Goal: Transaction & Acquisition: Book appointment/travel/reservation

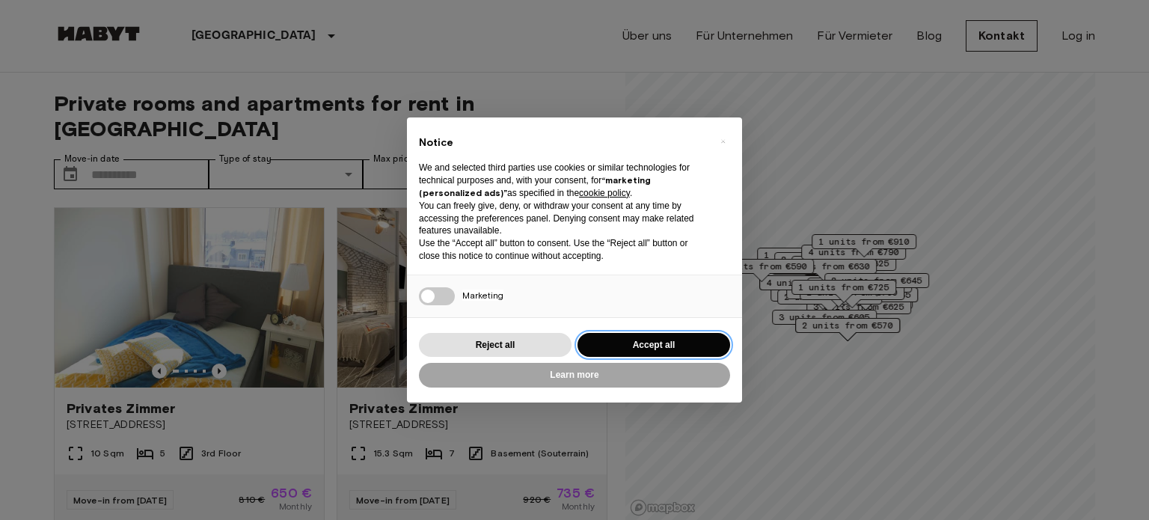
click at [623, 343] on button "Accept all" at bounding box center [654, 345] width 153 height 25
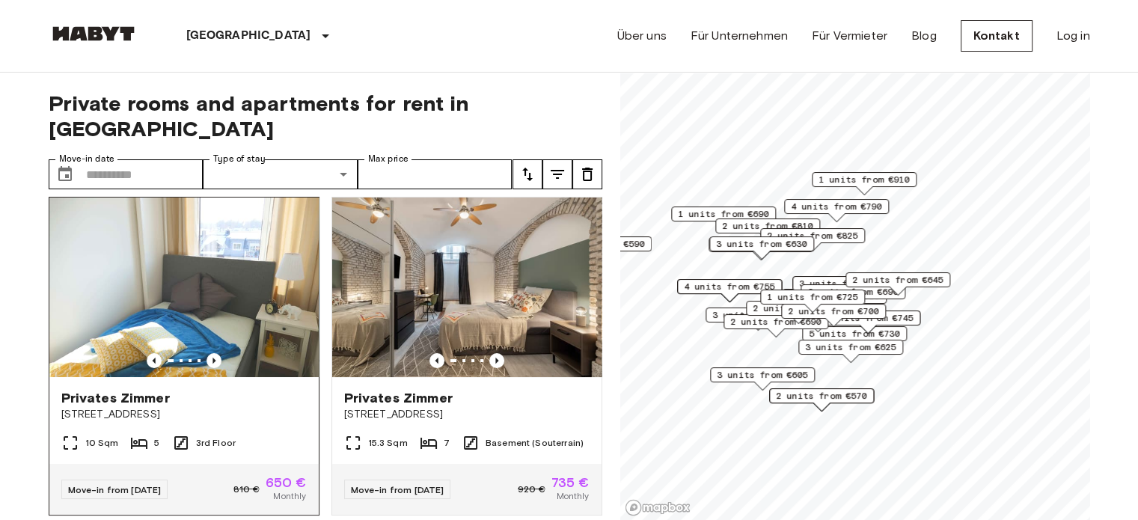
scroll to position [7, 0]
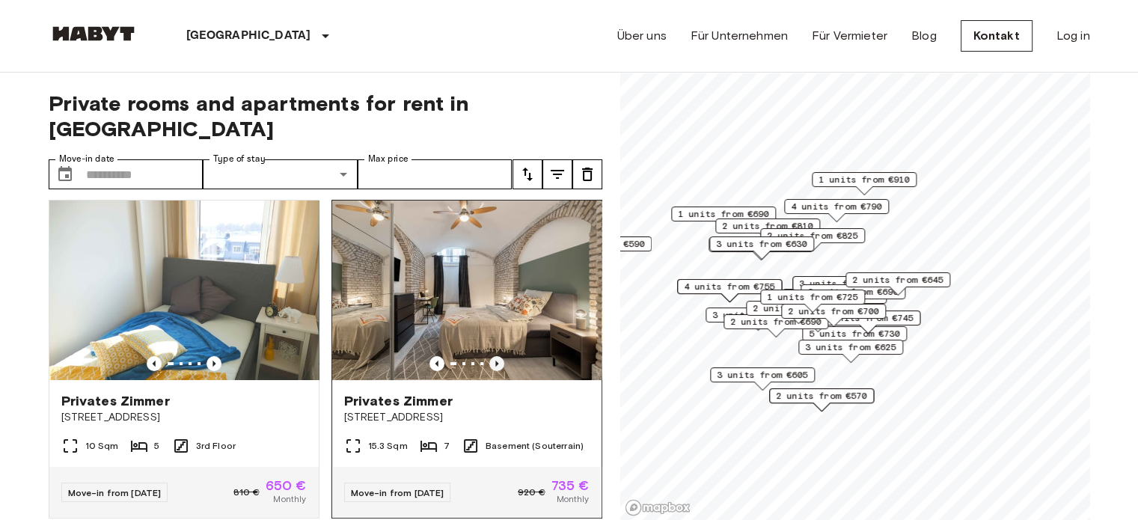
click at [489, 356] on icon "Previous image" at bounding box center [496, 363] width 15 height 15
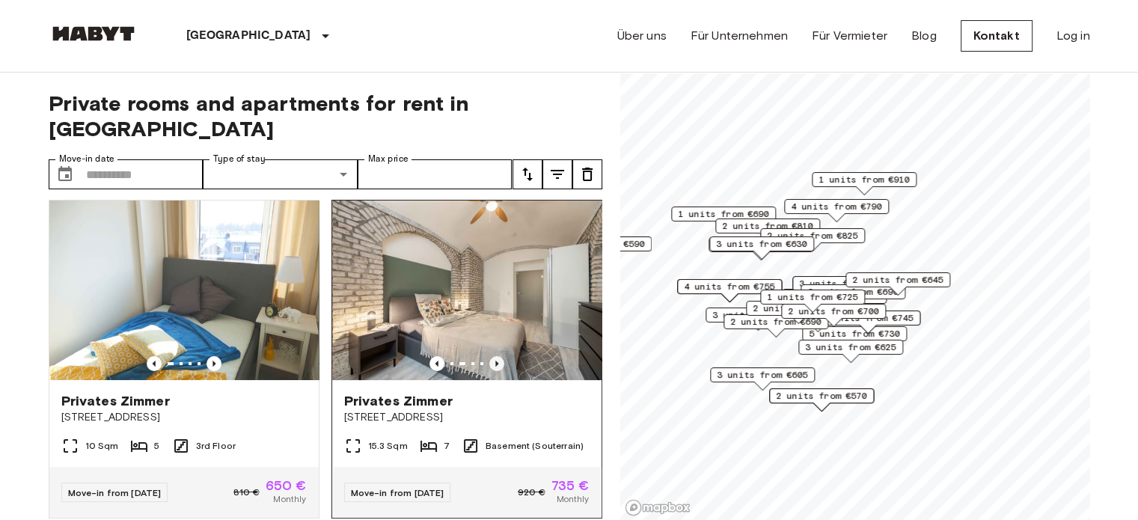
click at [489, 356] on icon "Previous image" at bounding box center [496, 363] width 15 height 15
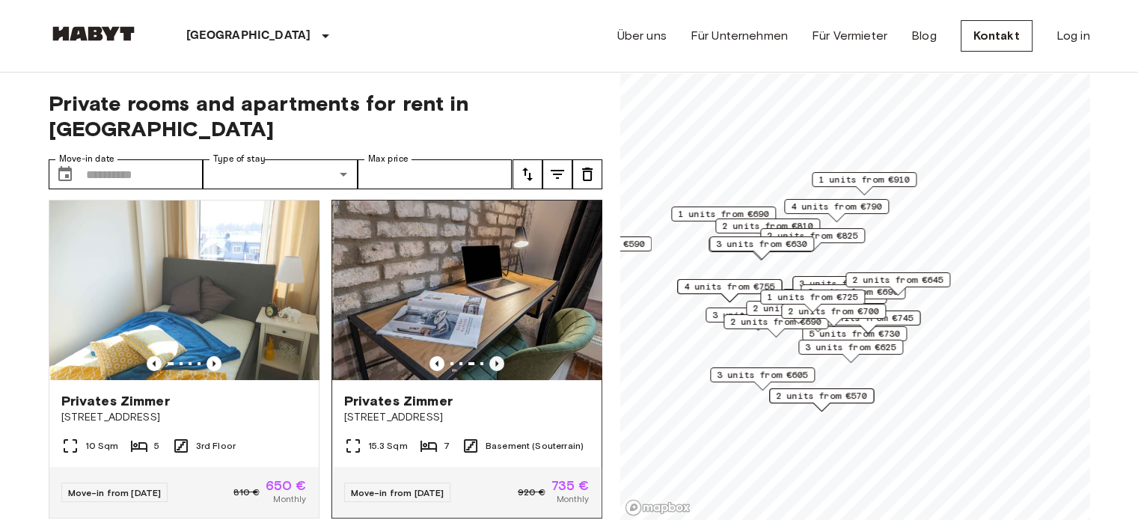
click at [489, 356] on icon "Previous image" at bounding box center [496, 363] width 15 height 15
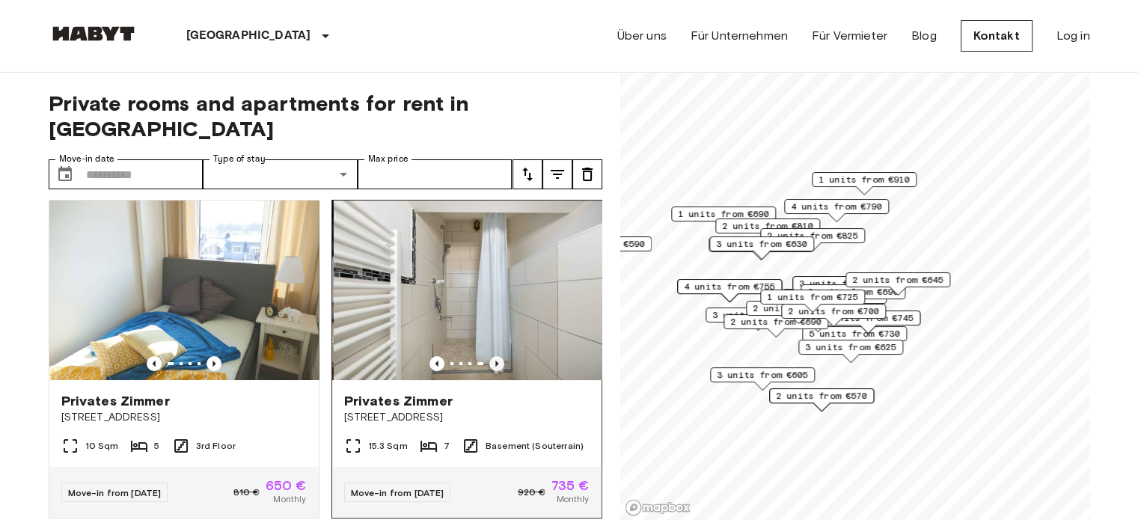
click at [489, 356] on icon "Previous image" at bounding box center [496, 363] width 15 height 15
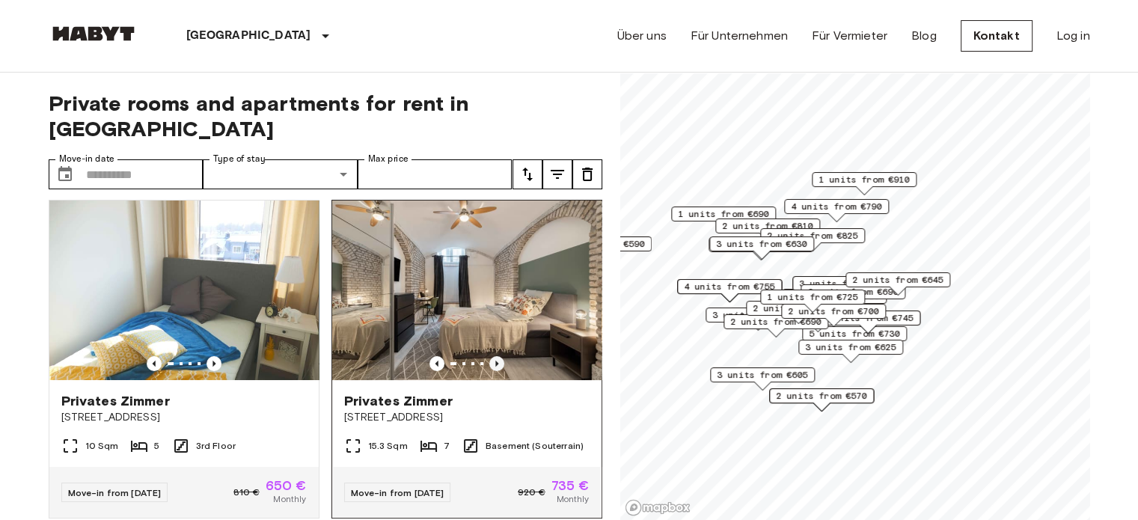
click at [489, 356] on icon "Previous image" at bounding box center [496, 363] width 15 height 15
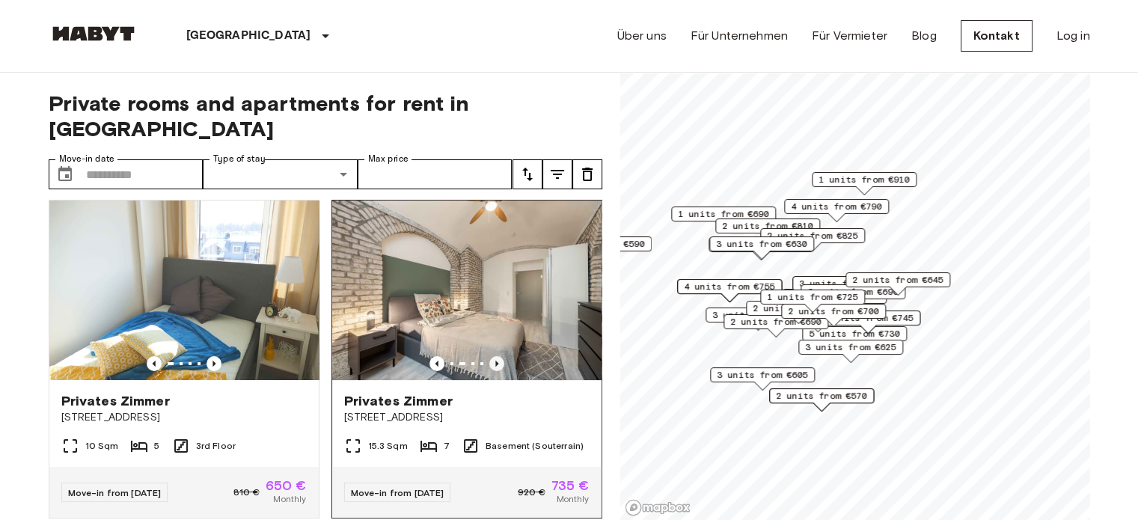
click at [489, 356] on icon "Previous image" at bounding box center [496, 363] width 15 height 15
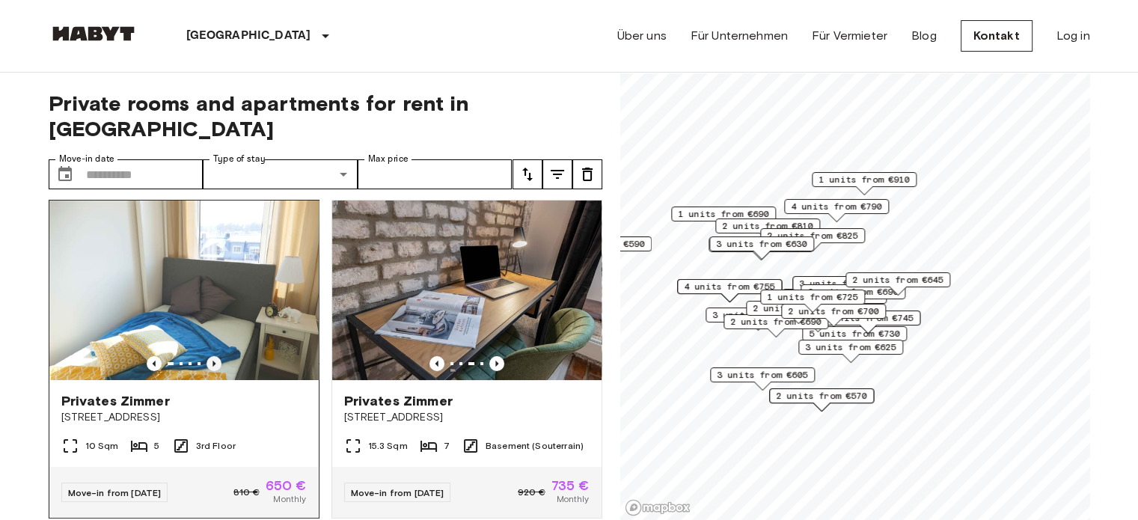
click at [213, 361] on icon "Previous image" at bounding box center [214, 364] width 3 height 6
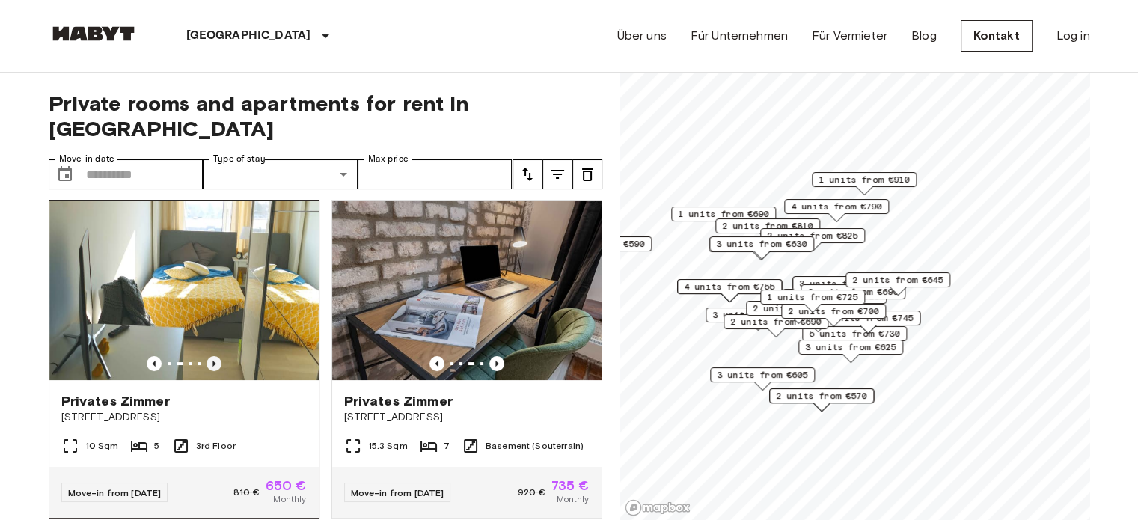
click at [213, 361] on icon "Previous image" at bounding box center [214, 364] width 3 height 6
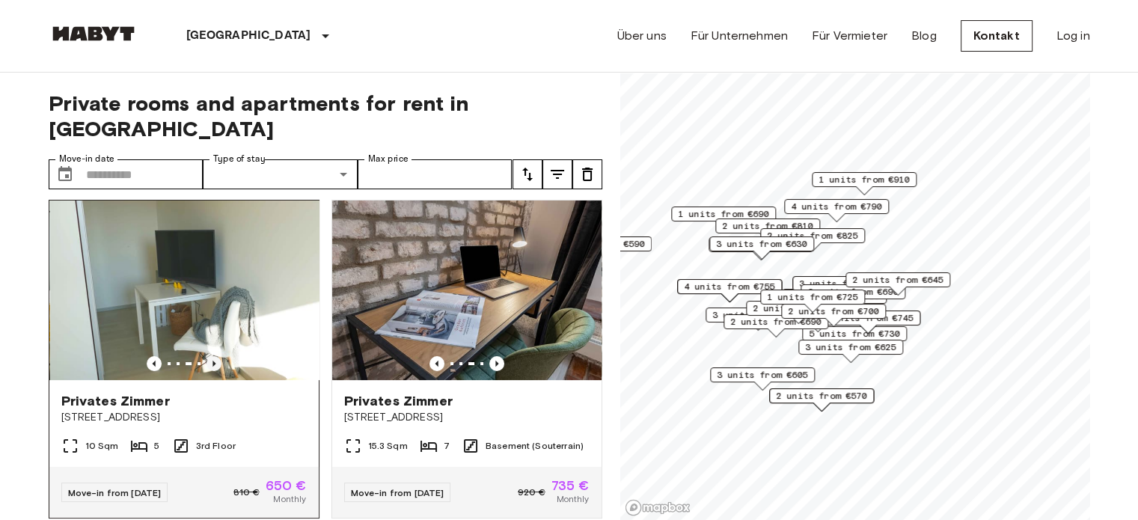
click at [213, 361] on icon "Previous image" at bounding box center [214, 364] width 3 height 6
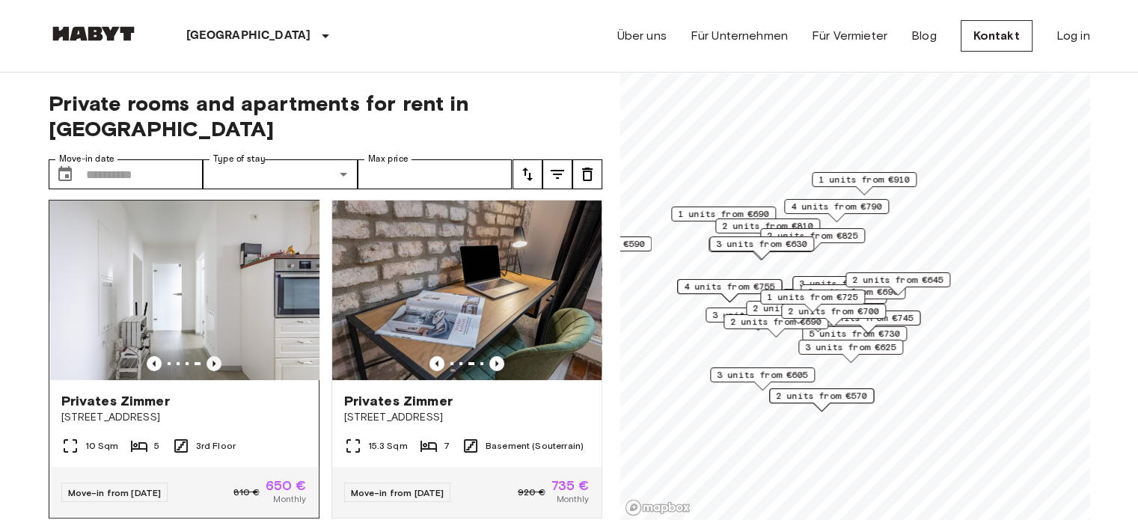
click at [213, 361] on icon "Previous image" at bounding box center [214, 364] width 3 height 6
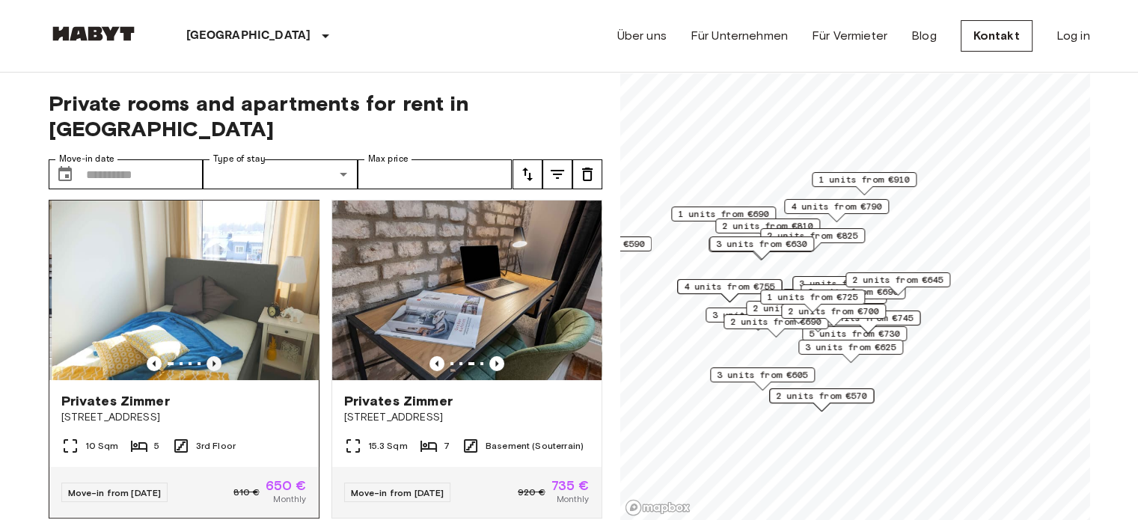
click at [213, 361] on icon "Previous image" at bounding box center [214, 364] width 3 height 6
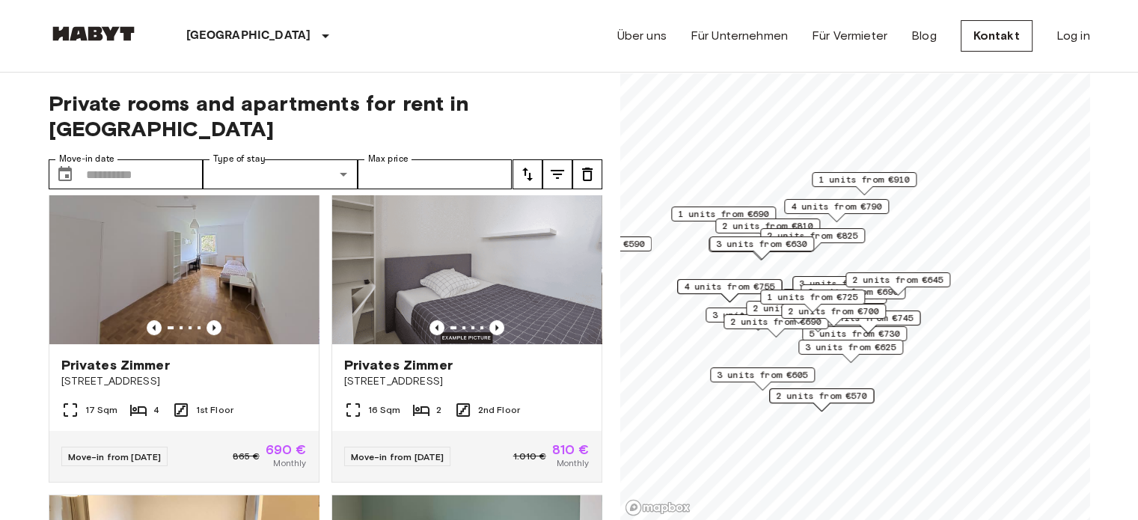
scroll to position [376, 0]
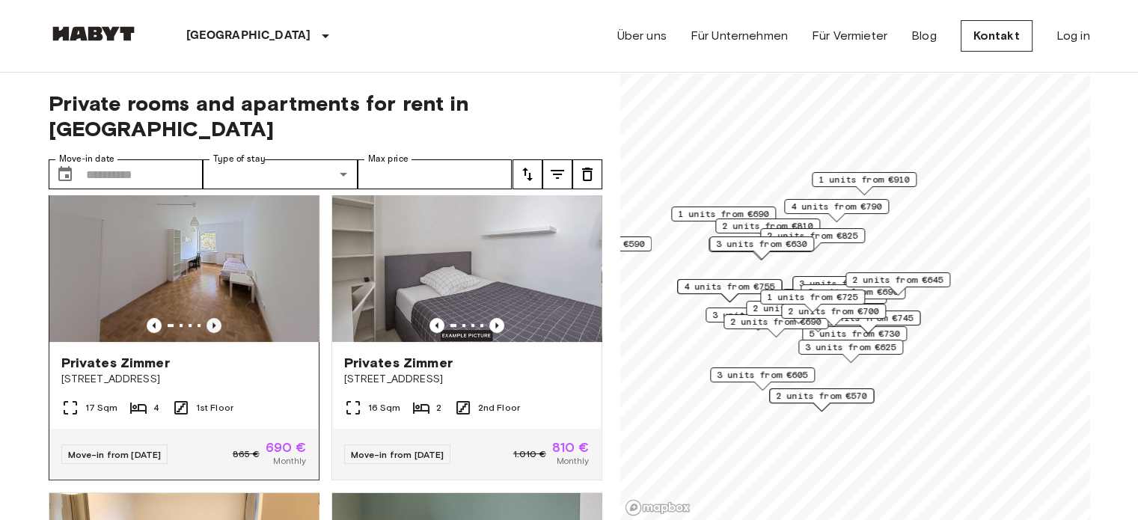
click at [209, 318] on icon "Previous image" at bounding box center [214, 325] width 15 height 15
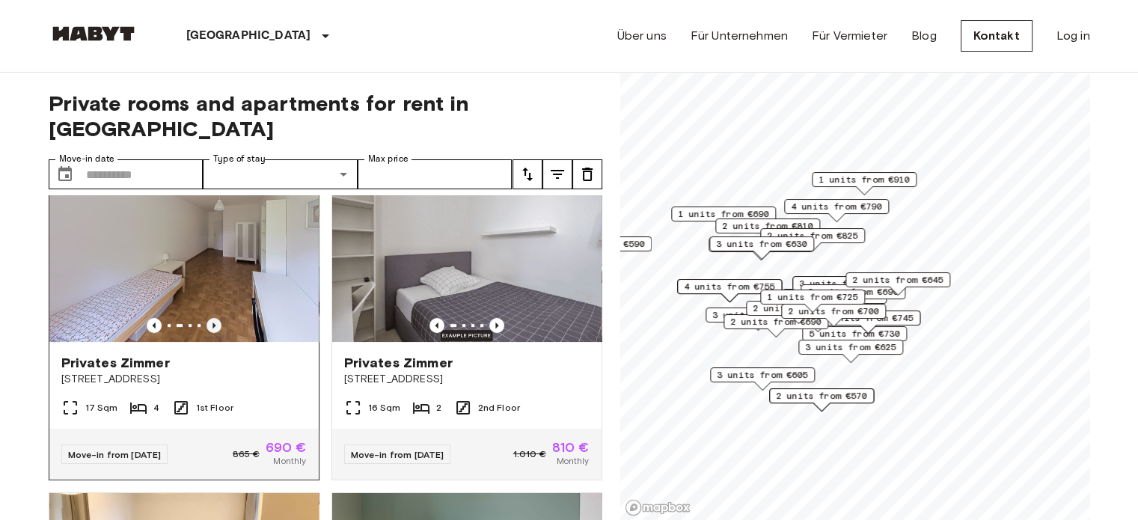
click at [209, 318] on icon "Previous image" at bounding box center [214, 325] width 15 height 15
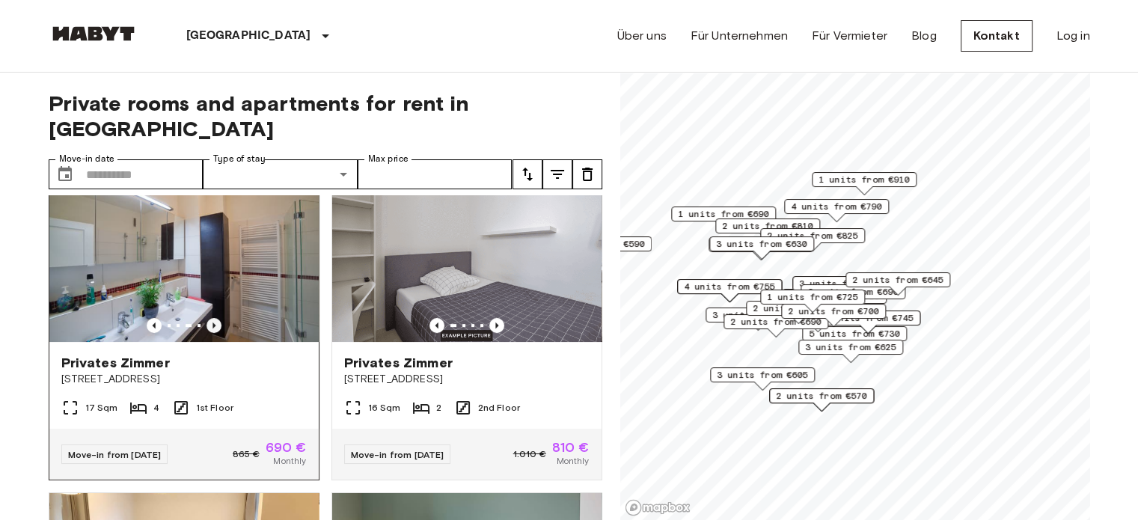
click at [209, 318] on icon "Previous image" at bounding box center [214, 325] width 15 height 15
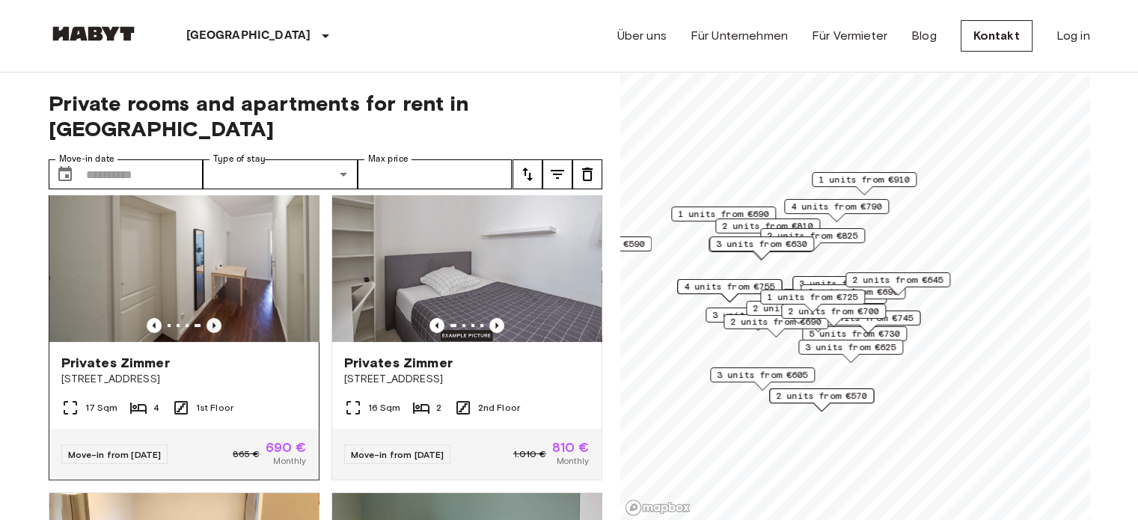
click at [209, 318] on icon "Previous image" at bounding box center [214, 325] width 15 height 15
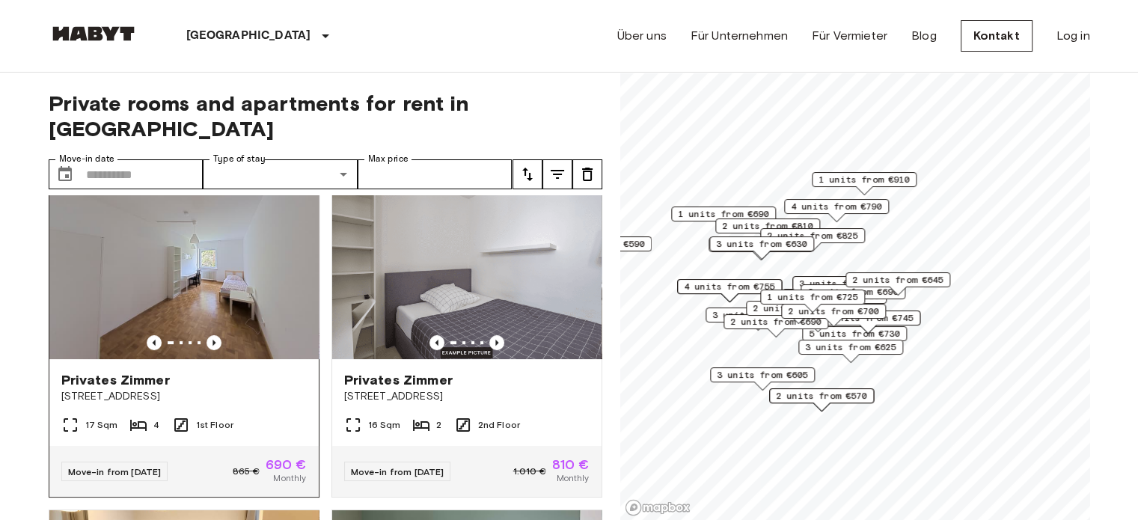
scroll to position [361, 0]
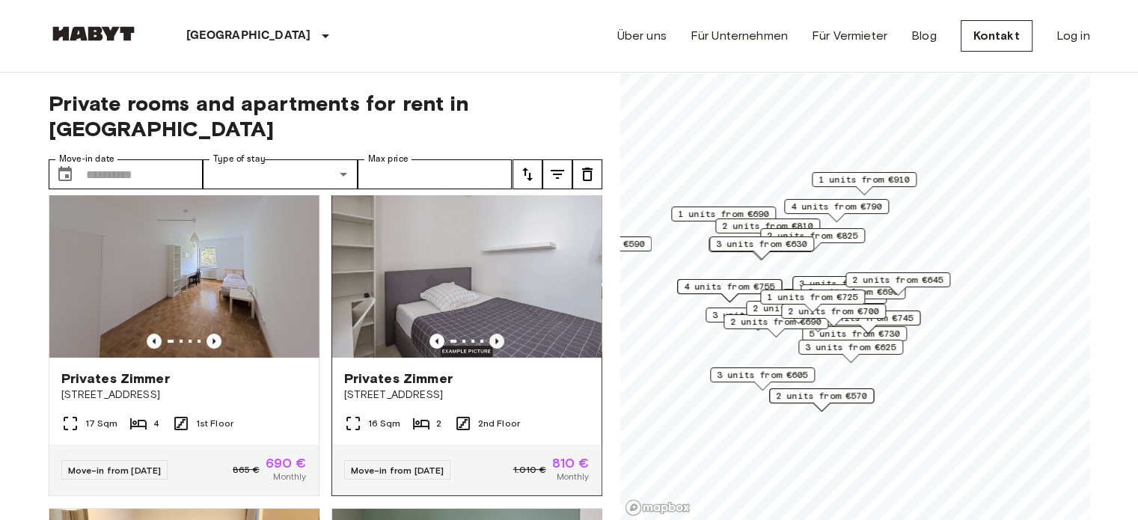
click at [495, 338] on icon "Previous image" at bounding box center [496, 341] width 3 height 6
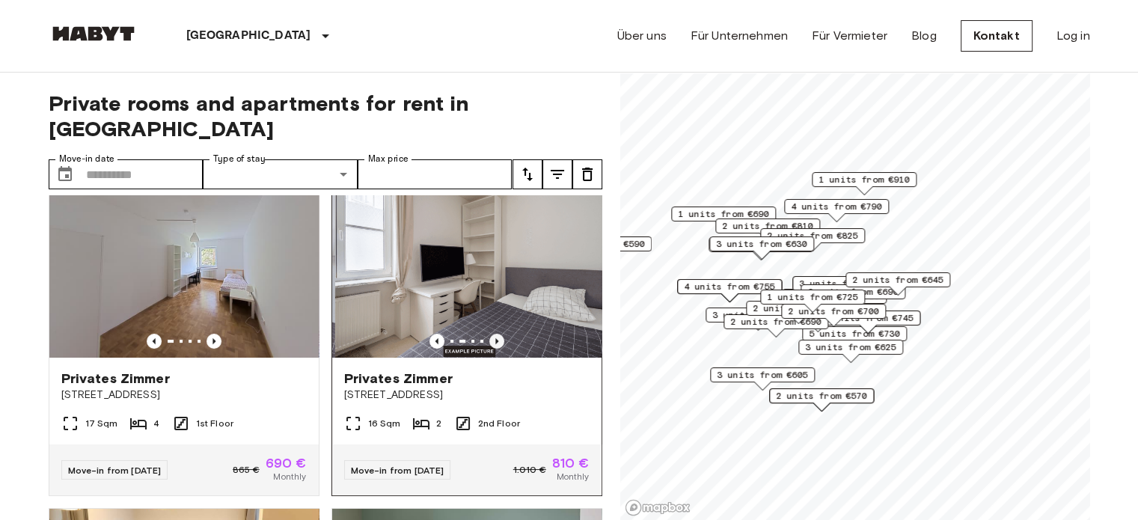
click at [495, 338] on icon "Previous image" at bounding box center [496, 341] width 3 height 6
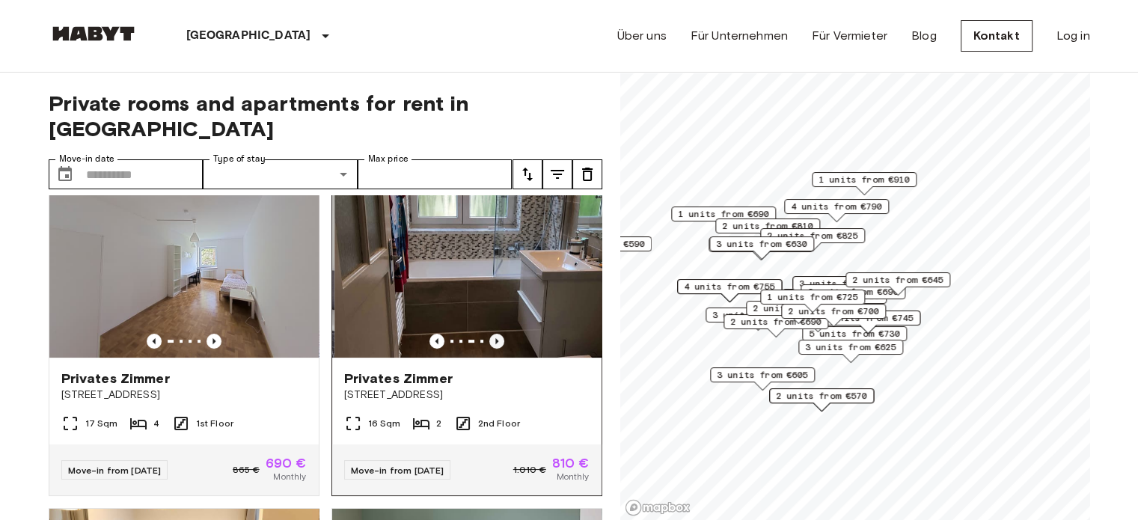
click at [495, 338] on icon "Previous image" at bounding box center [496, 341] width 3 height 6
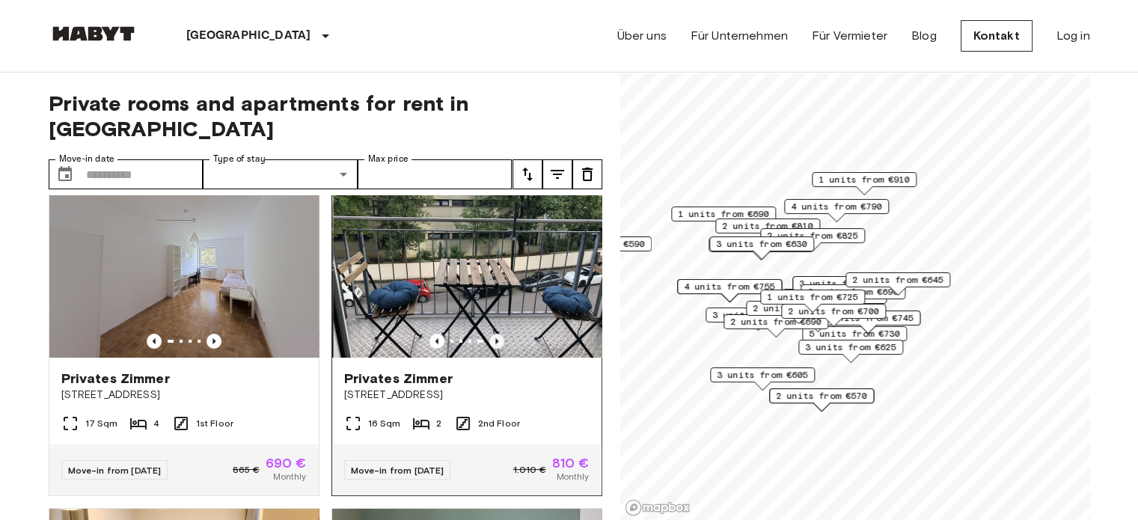
click at [495, 338] on icon "Previous image" at bounding box center [496, 341] width 3 height 6
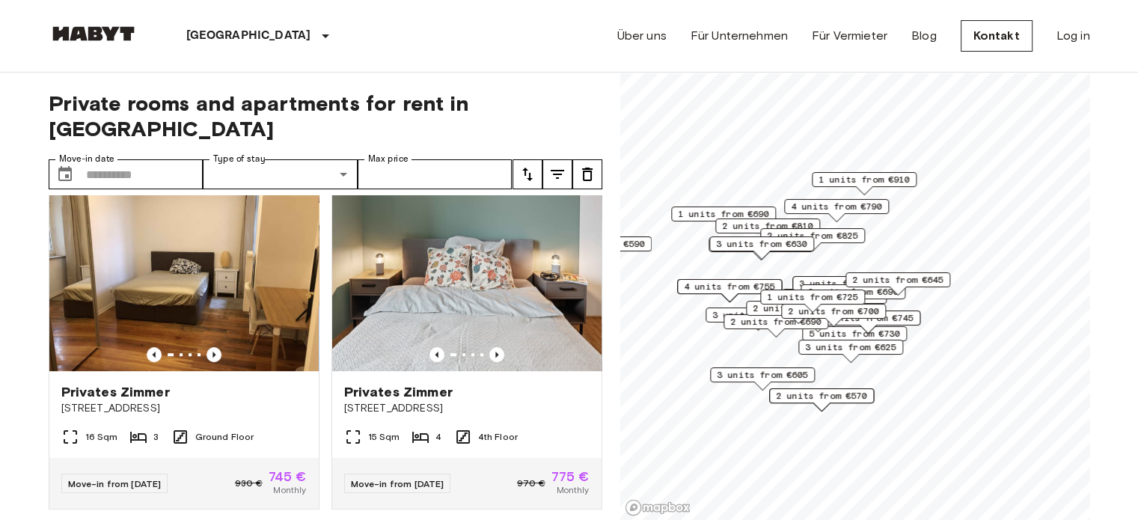
scroll to position [687, 0]
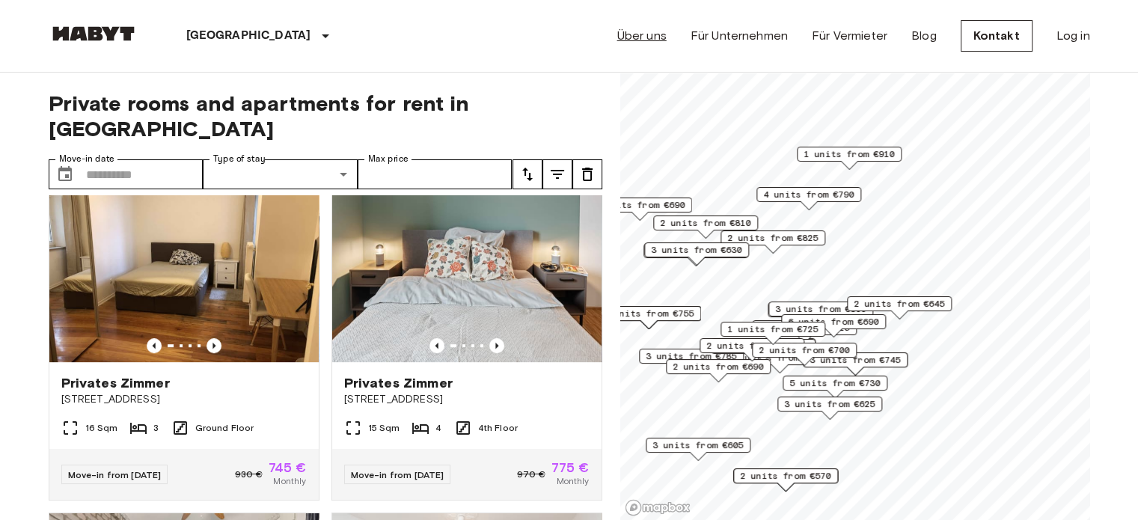
click at [646, 40] on link "Über uns" at bounding box center [641, 36] width 49 height 18
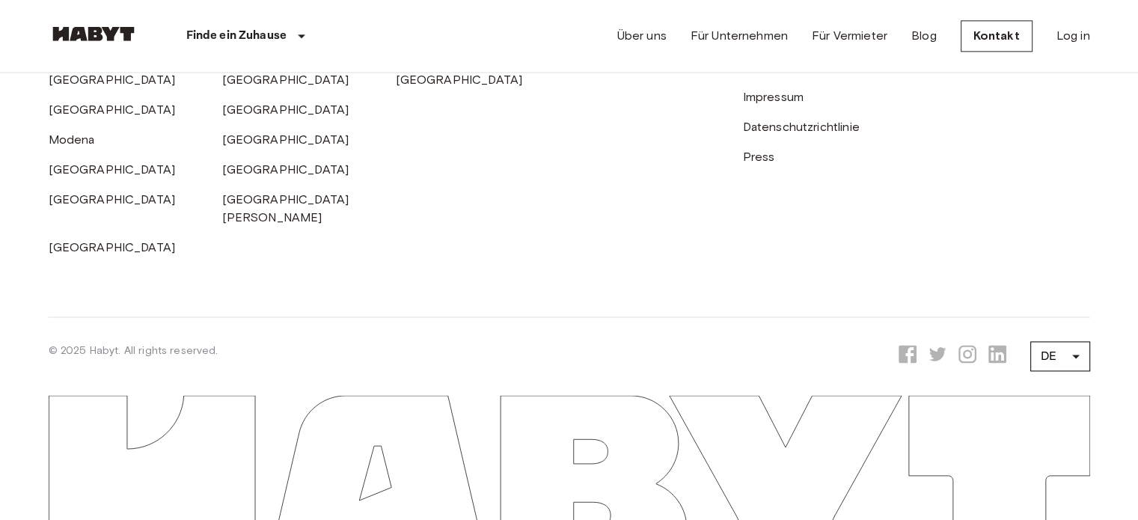
scroll to position [2696, 0]
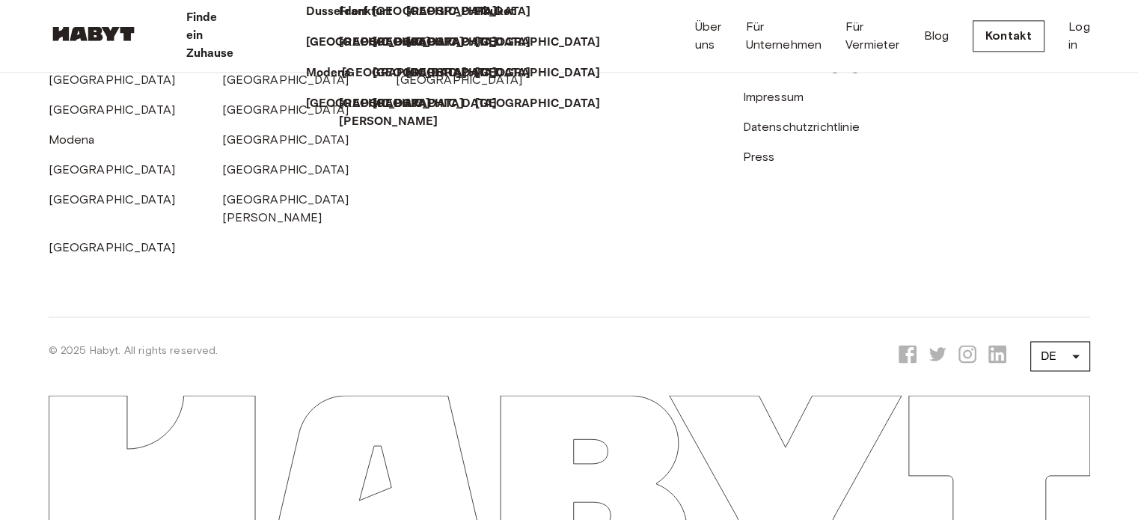
click at [342, 82] on p "[GEOGRAPHIC_DATA]" at bounding box center [404, 73] width 125 height 18
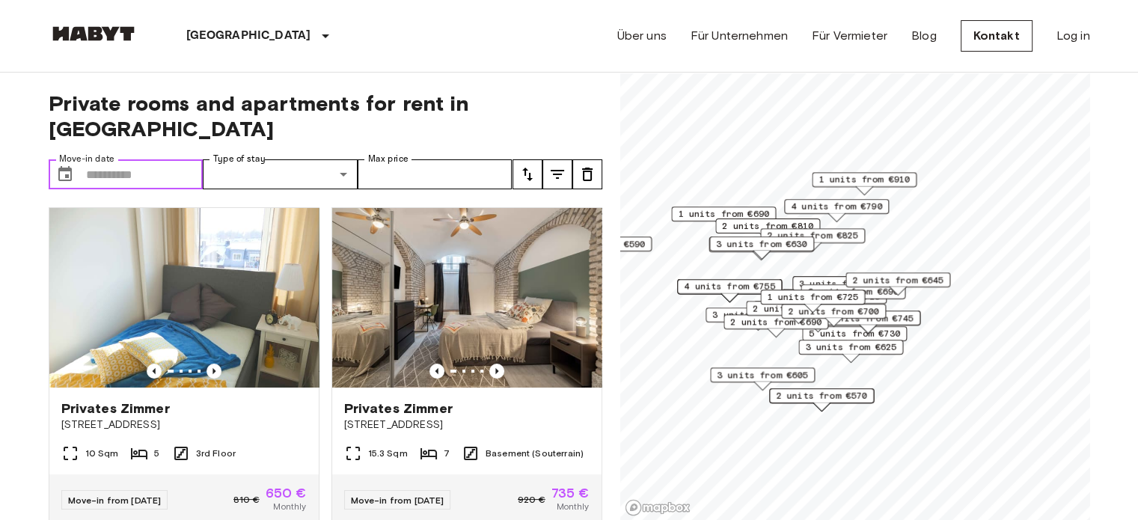
click at [98, 159] on input "Move-in date" at bounding box center [144, 174] width 117 height 30
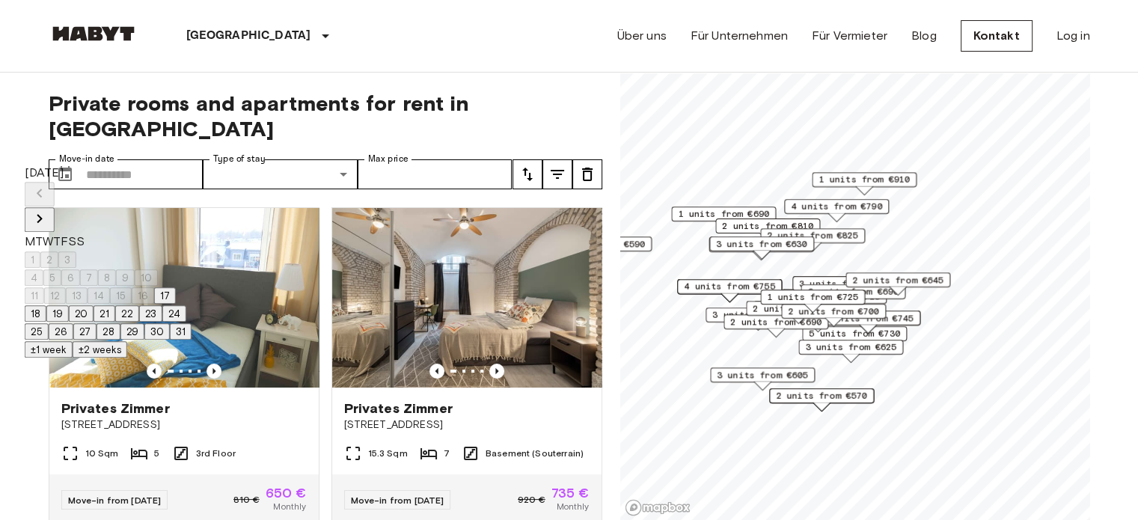
click at [57, 182] on div "[DATE]" at bounding box center [108, 173] width 167 height 18
click at [65, 182] on div "[DATE]" at bounding box center [108, 173] width 167 height 18
click at [49, 210] on icon "Next month" at bounding box center [40, 219] width 18 height 18
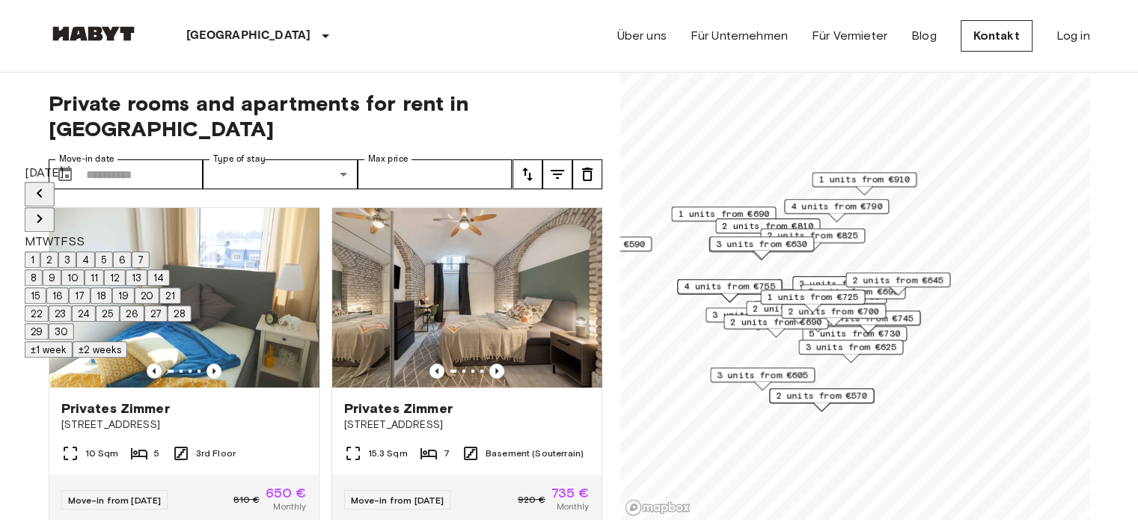
click at [49, 210] on icon "Next month" at bounding box center [40, 219] width 18 height 18
click at [40, 251] on button "1" at bounding box center [33, 259] width 16 height 16
type input "**********"
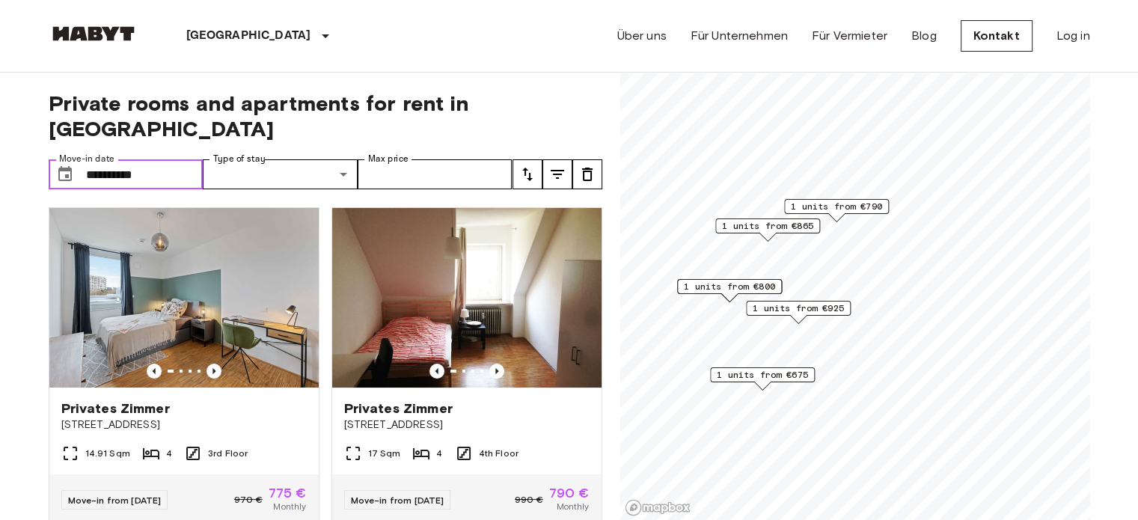
click at [158, 159] on input "**********" at bounding box center [144, 174] width 117 height 30
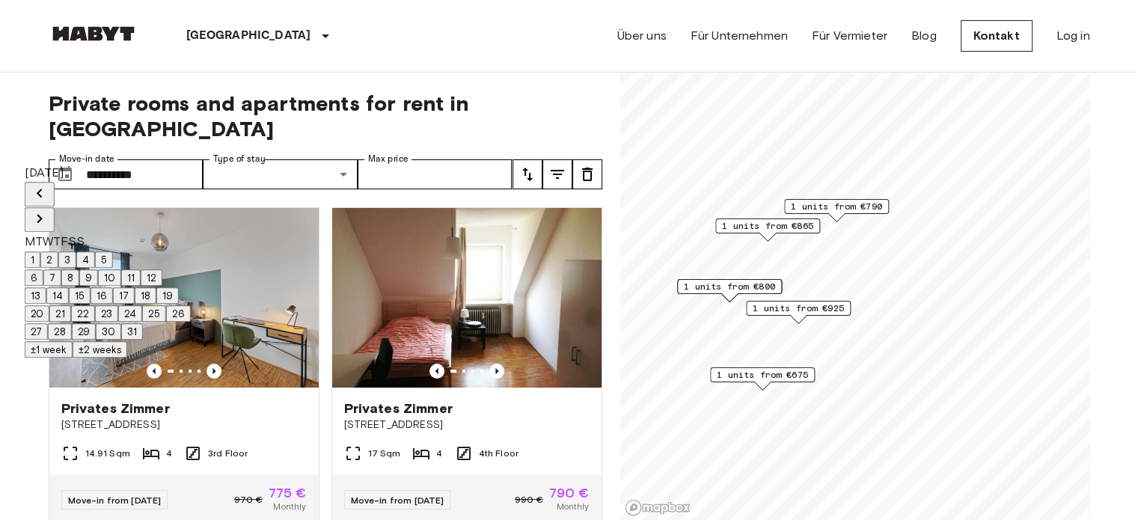
click at [127, 358] on button "±2 weeks" at bounding box center [100, 349] width 55 height 16
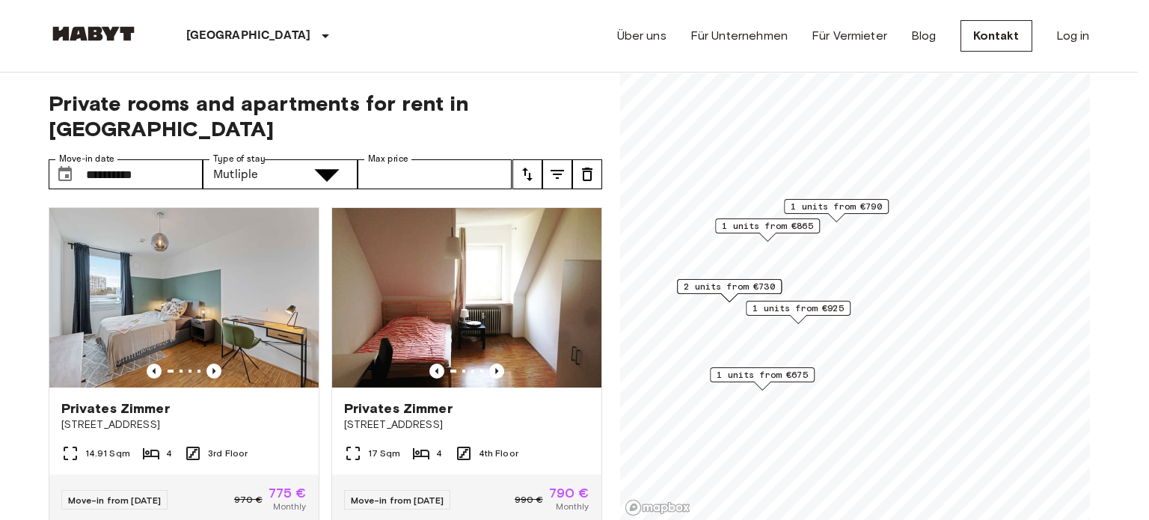
type input "******"
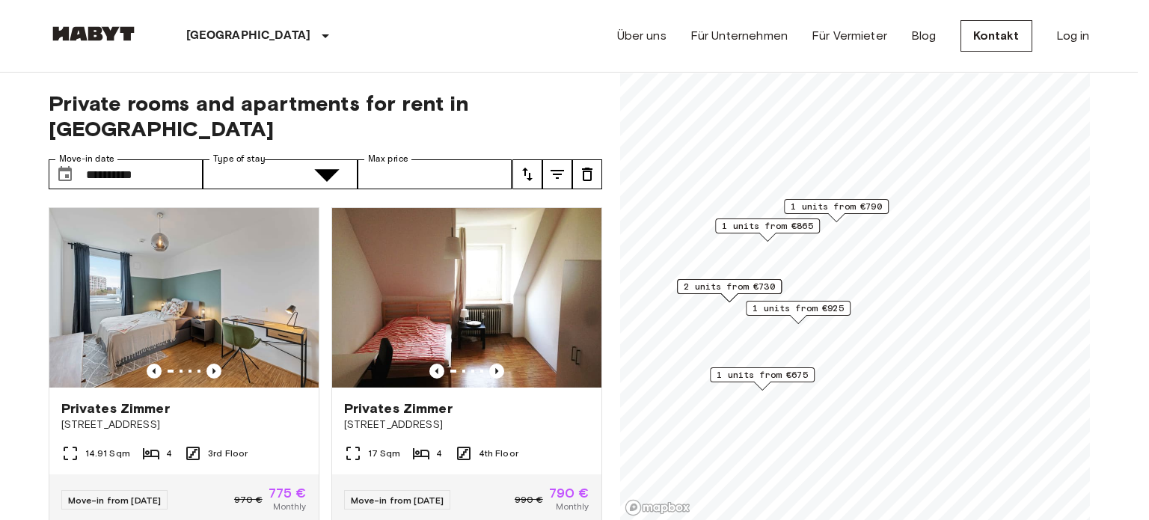
type input "**********"
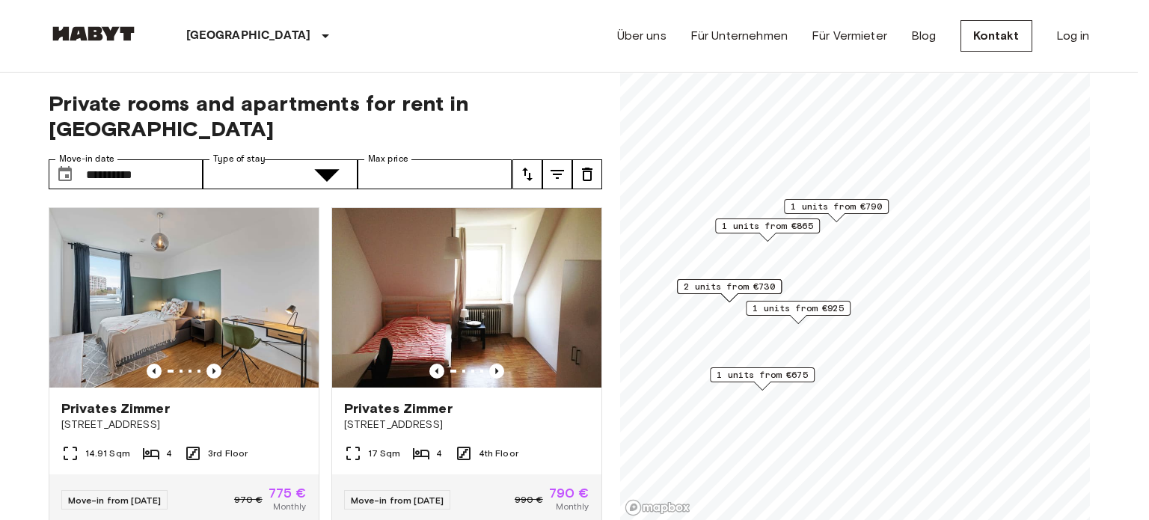
type input "**********"
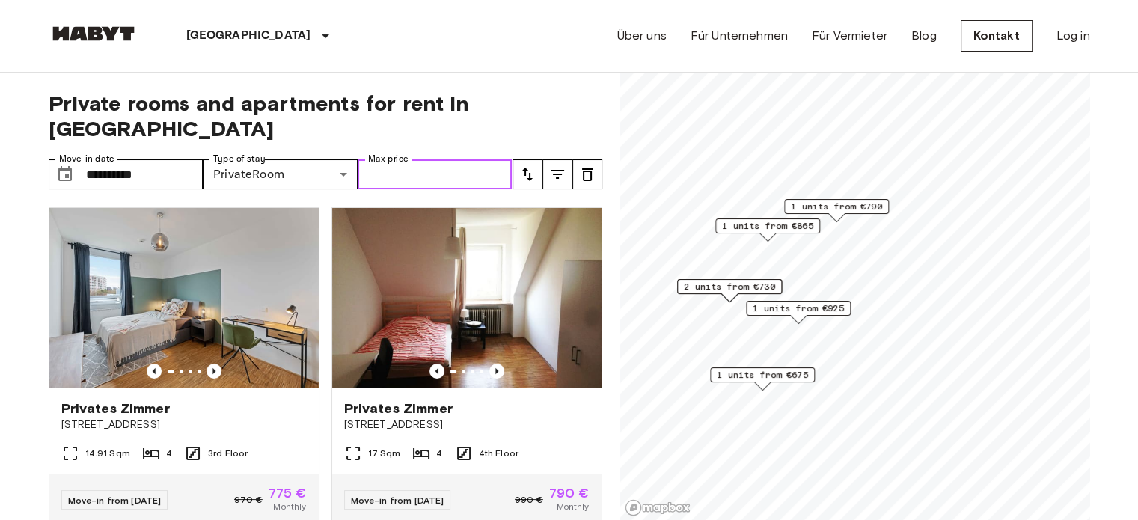
click at [430, 159] on input "Max price" at bounding box center [435, 174] width 155 height 30
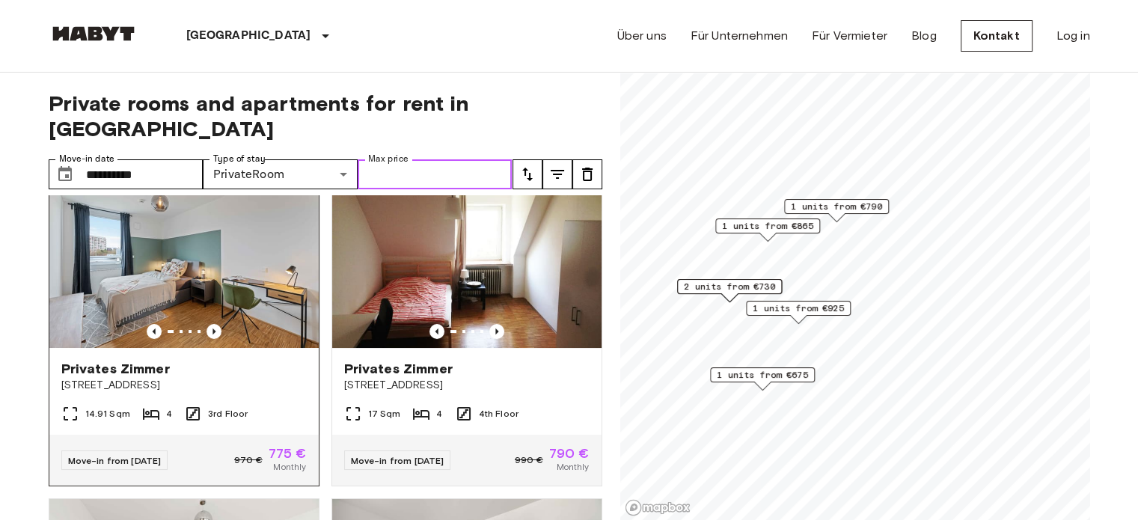
scroll to position [46, 0]
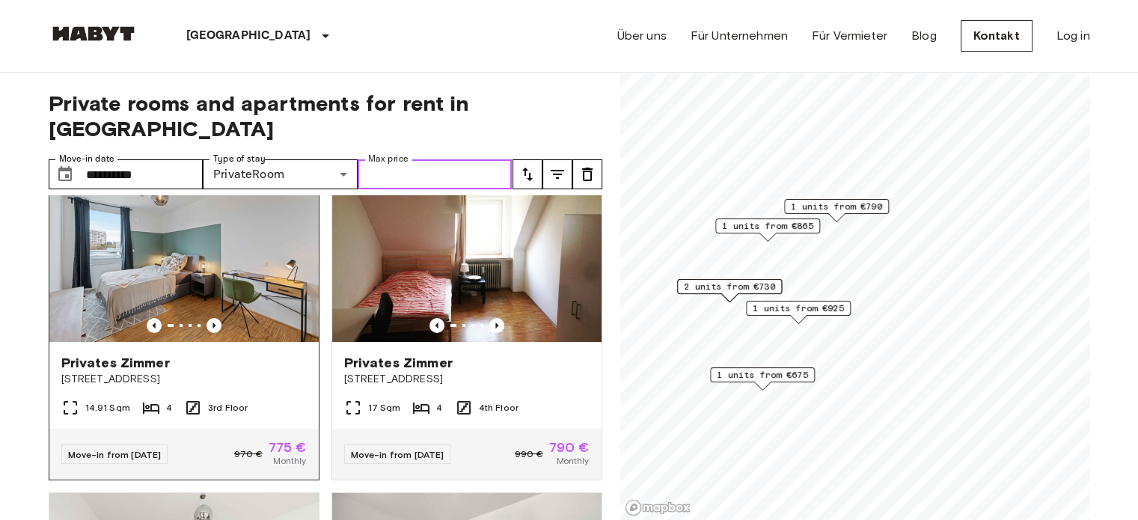
click at [198, 228] on img at bounding box center [183, 252] width 269 height 180
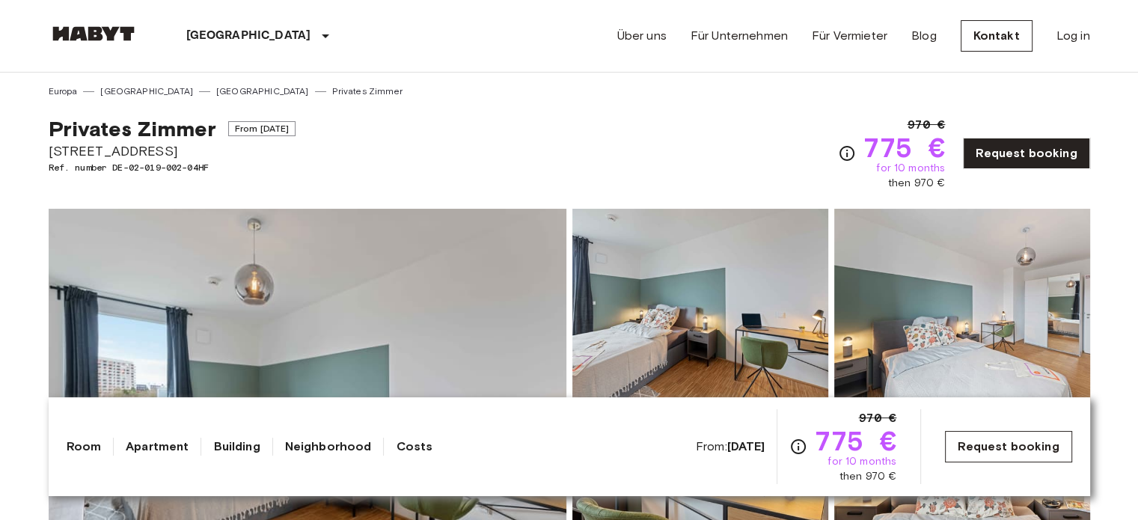
click at [1006, 439] on link "Request booking" at bounding box center [1008, 446] width 126 height 31
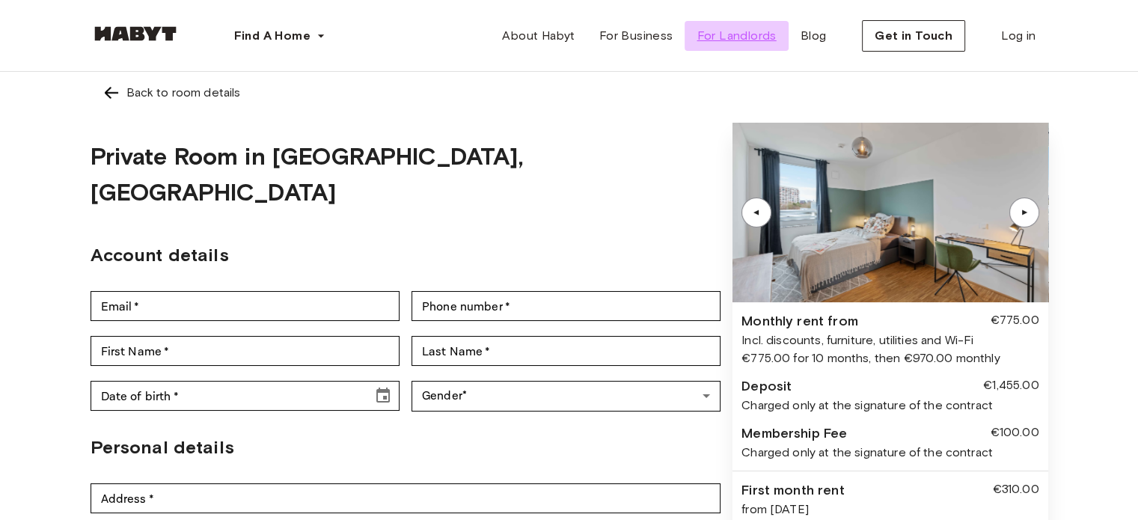
click at [728, 34] on span "For Landlords" at bounding box center [736, 36] width 79 height 18
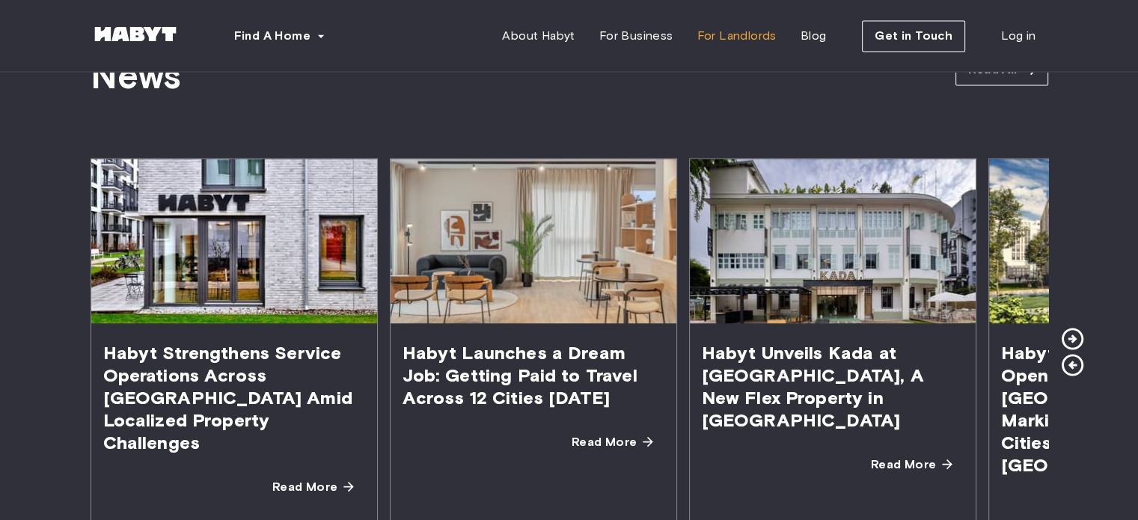
scroll to position [2643, 0]
